Goal: Navigation & Orientation: Find specific page/section

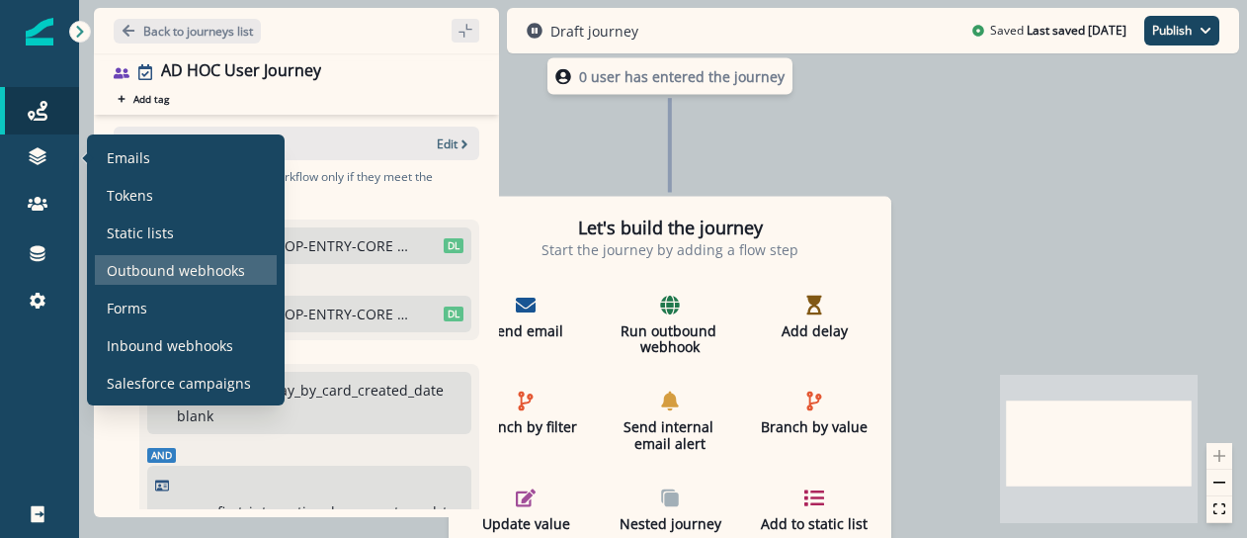
click at [166, 267] on p "Outbound webhooks" at bounding box center [176, 270] width 138 height 21
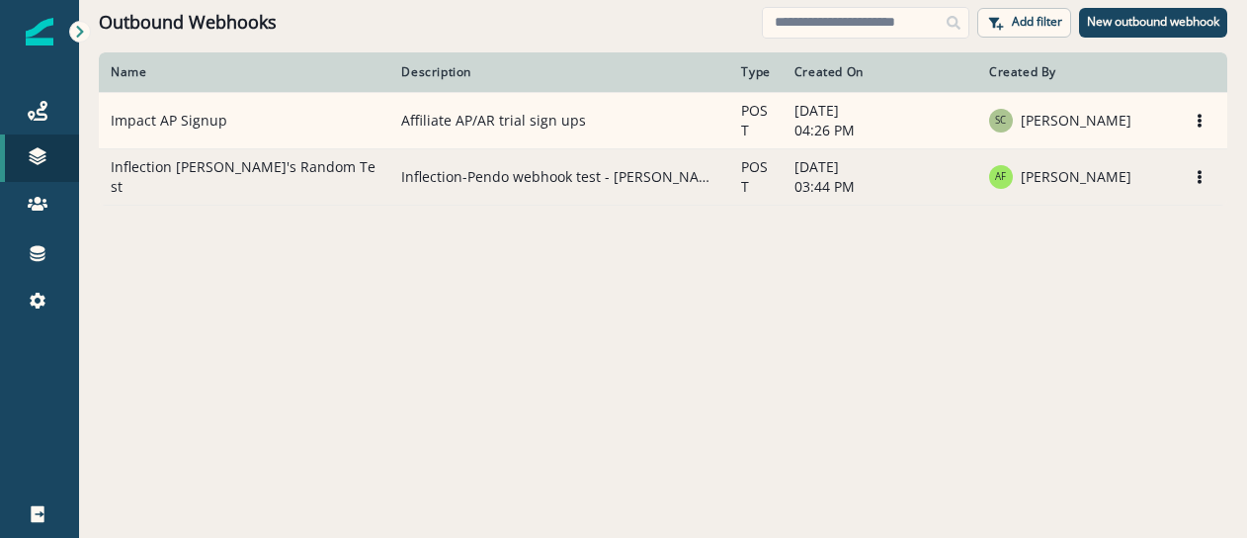
click at [205, 181] on td "Inflection Joel's Random Test" at bounding box center [244, 176] width 291 height 56
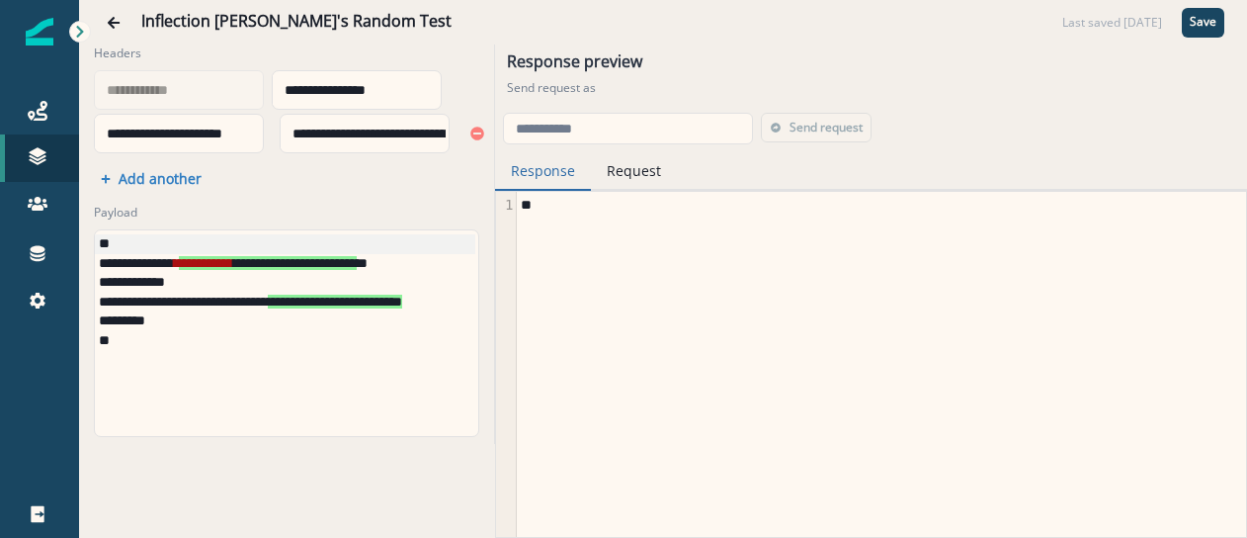
click at [92, 25] on div "Inflection Joel's Random Test Last saved 18 days ago Save" at bounding box center [663, 22] width 1168 height 44
click at [113, 24] on icon "Go back" at bounding box center [114, 23] width 14 height 14
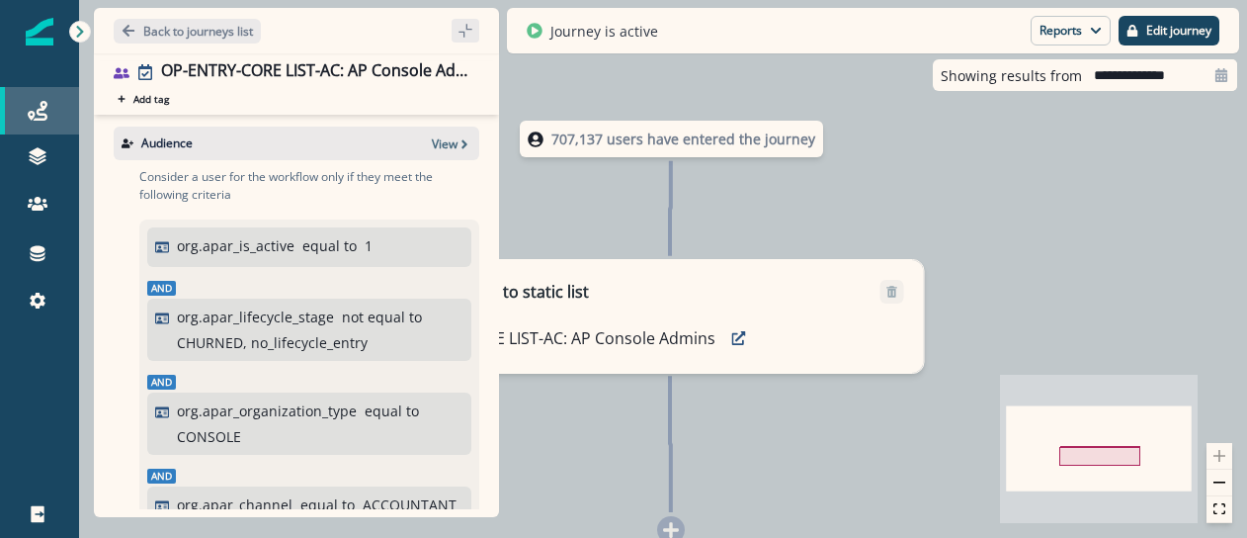
click at [20, 120] on div "Journeys" at bounding box center [39, 111] width 63 height 24
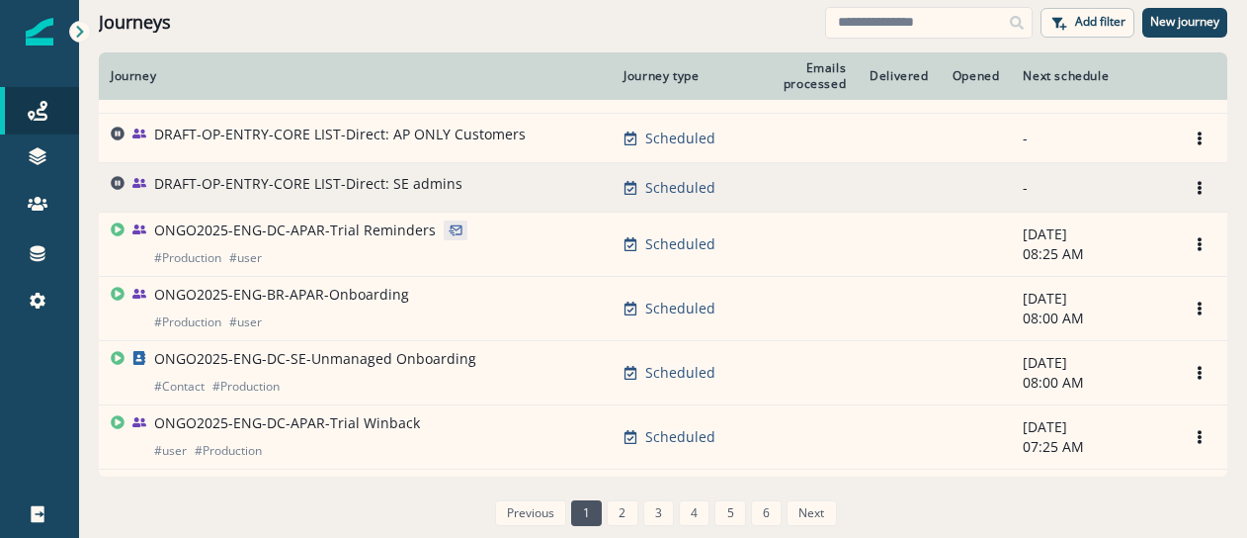
scroll to position [198, 0]
